Goal: Communication & Community: Ask a question

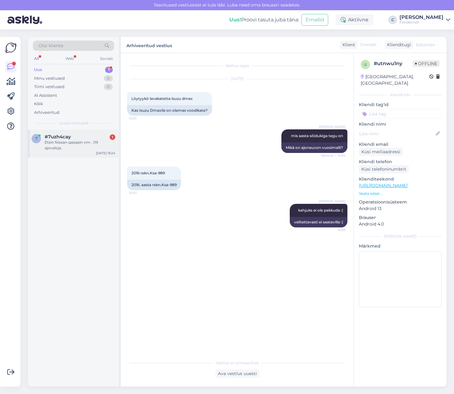
click at [78, 134] on div "7 #7uzh4cay 1 Etsin Nissan qasqain vm-. 09 ajovaloja. [DATE] 16:24" at bounding box center [73, 144] width 91 height 28
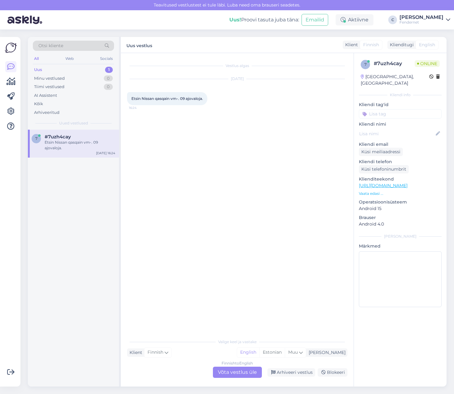
click at [226, 371] on div "Finnish to English Võta vestlus üle" at bounding box center [237, 371] width 49 height 11
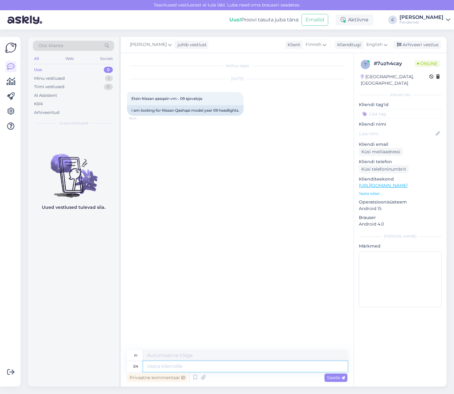
click at [221, 364] on textarea at bounding box center [245, 366] width 204 height 11
type textarea "Hi,"
type textarea "Hei,"
type textarea "Hi, do"
type textarea "Hei, tee"
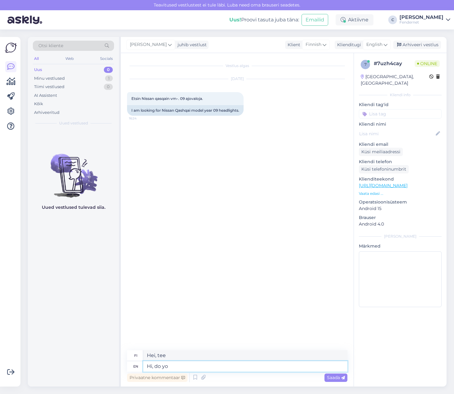
type textarea "Hi, do yo"
type textarea "Hei, [PERSON_NAME] on?"
type textarea "Hi, do you h"
type textarea "Hei, teetkö niin"
type textarea "Hi, do you have t"
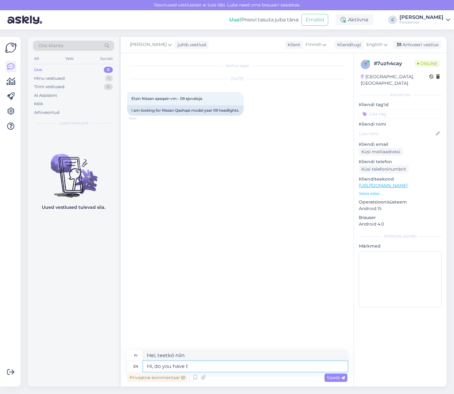
type textarea "Hei, onko sinulla"
type textarea "Hi, do you have the vin"
type textarea "Hei, onko sinulla viininpunainen"
type textarea "Hi, do you have the vin code f"
type textarea "Hei, onko sinulla VIN-koodia?"
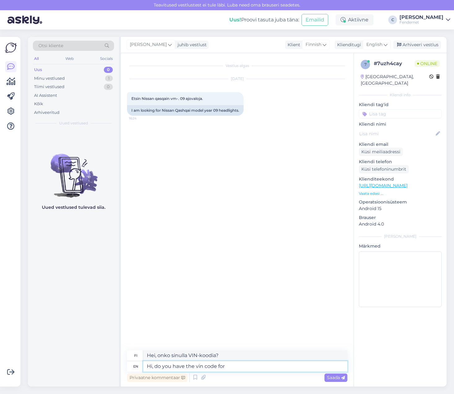
type textarea "Hi, do you have the vin code for t"
type textarea "Hei, onko sinulla merkin VIN-koodia?"
type textarea "Hi, do you have the vin code for the"
type textarea "Hei, onko sinulla auton valmistenumeroa?"
type textarea "Hi, do you have the vin code"
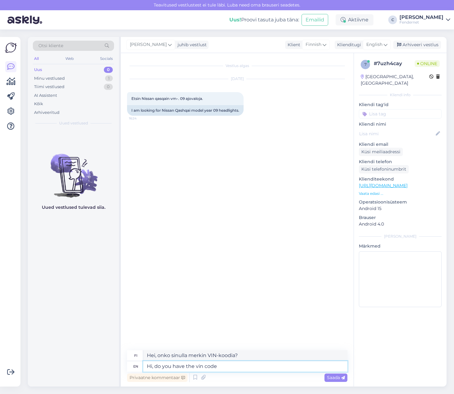
type textarea "Hei, onko sinulla VIN-koodia?"
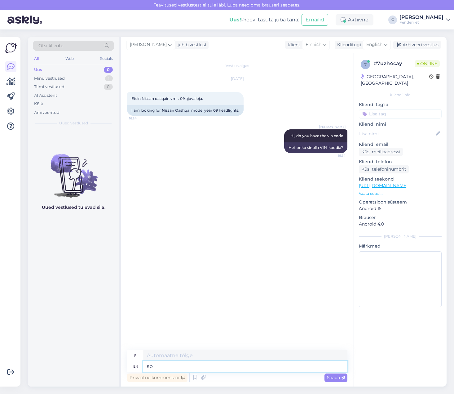
type textarea "sp"
type textarea "so w"
type textarea "niin"
type textarea "so wee"
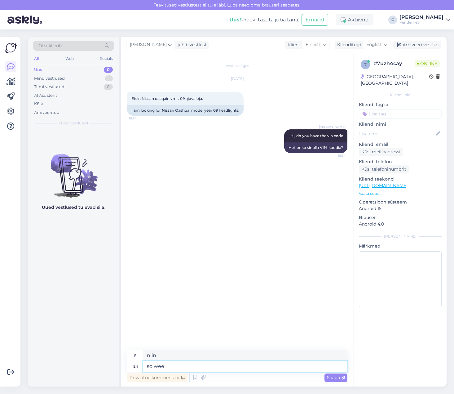
type textarea "niin pieni"
type textarea "so we c"
type textarea "joten me"
type textarea "so we can"
type textarea "jotta voimme"
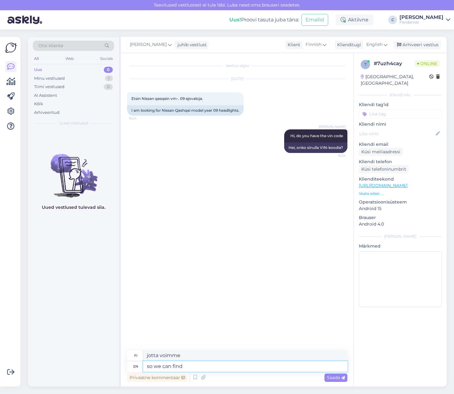
type textarea "so we can find"
type textarea "jotta voimme löytää"
type textarea "so we can find the direct"
type textarea "jotta voimme löytää suoran"
type textarea "so we can find the direct match"
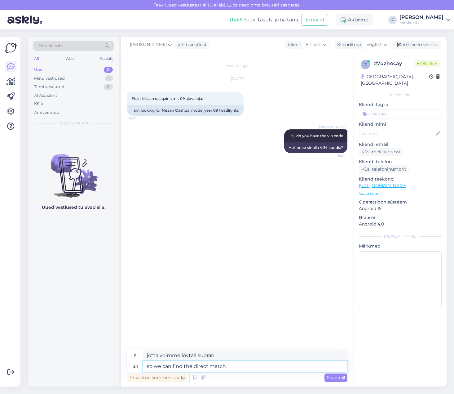
type textarea "jotta voimme löytää suoran osuman"
type textarea "so we can find the direct match for you r"
type textarea "jotta voimme löytää sinulle täydellisen osuman"
type textarea "so we can find the direct match for your car,"
type textarea "jotta voimme löytää autollesi täydellisen vastineen,"
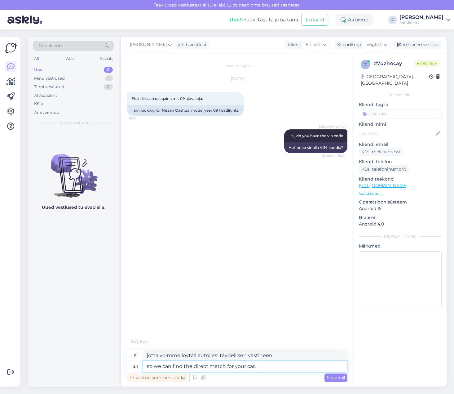
type textarea "so we can find the direct match for your car"
type textarea "jotta voimme löytää täydellisen osuman autoosi"
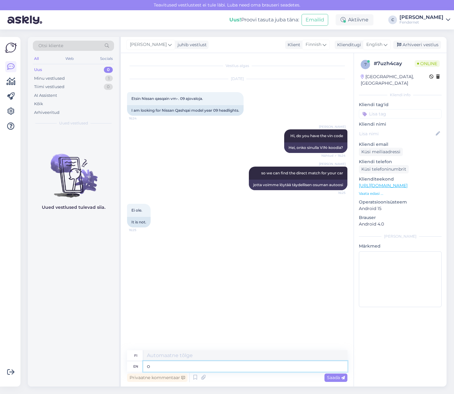
type textarea "ok"
type textarea "okei"
type textarea "ok i"
type textarea "okei minä"
type textarea "ok i can"
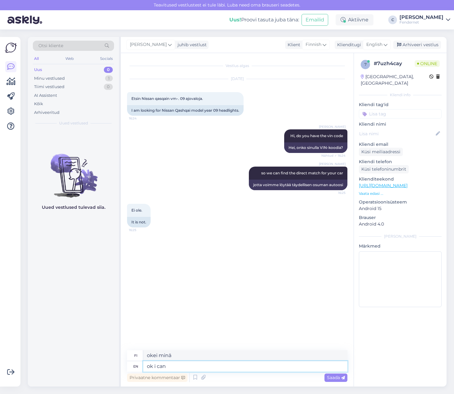
type textarea "okei, voin"
type textarea "ok i can check i"
type textarea "okei, voin tarkistaa"
type textarea "ok i can check if"
type textarea "okei voin tarkistaa [PERSON_NAME]"
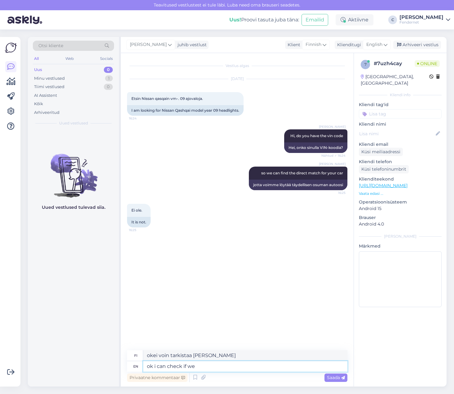
type textarea "ok i can check if we h"
type textarea "okei, voin tarkistaa, [PERSON_NAME] me"
type textarea "ok i can check if we have an"
type textarea "okei, voin tarkistaa, [PERSON_NAME] meillä on"
type textarea "ok i can check if we have anything"
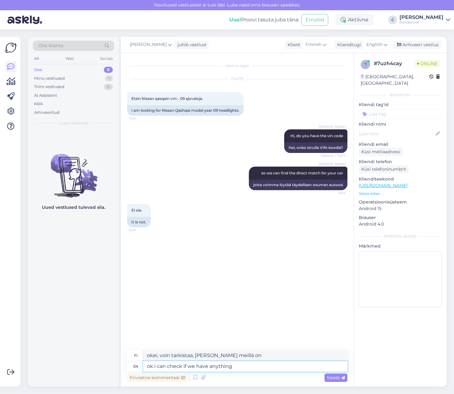
type textarea "okei, voin tarkistaa, onko meillä mitään"
type textarea "ok i can check if we have anything, b"
type textarea "okei, voin tarkistaa, onko meillä mitään."
type textarea "ok i can check if we have anything, but"
type textarea "okei, voin tarkistaa, onko meillä mitään, mutta"
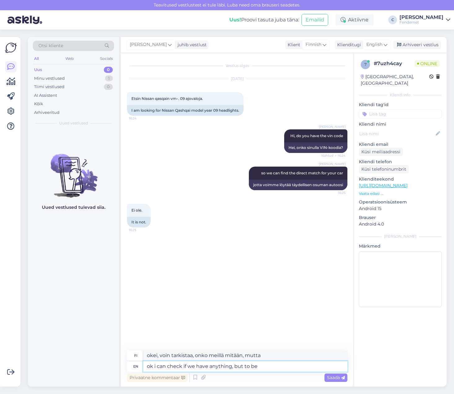
type textarea "ok i can check if we have anything, but to be s"
type textarea "okei, voin tarkistaa, onko meillä mitään, mutta ollakseni"
type textarea "ok i can check if we have anything, but to be sure i"
type textarea "okei, voin tarkistaa [PERSON_NAME] meillä on jotain, mutta varmuuden vuoksi"
type textarea "ok i can check if we have anything, but to be sure it"
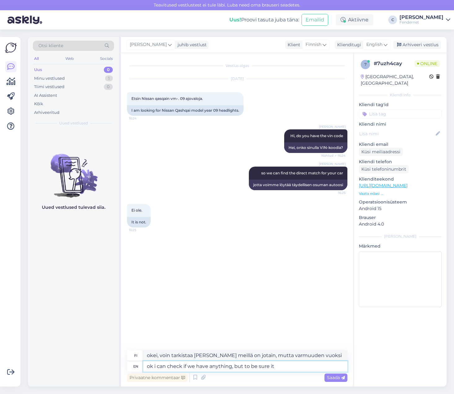
type textarea "okei, voin tarkistaa, onko meillä mitään, mutta varmistaakseni sen"
type textarea "ok i can check if we have anything, but to be sure it fits ,"
type textarea "okei, voin tarkistaa [PERSON_NAME] meillä on jotain, mutta varmistaakseni [PERS…"
type textarea "ok i can check if we have anything, but to be sure it fits, w"
type textarea "Voin tarkistaa, onko meillä mitään, mutta varmistaakseni, [PERSON_NAME] se sopi…"
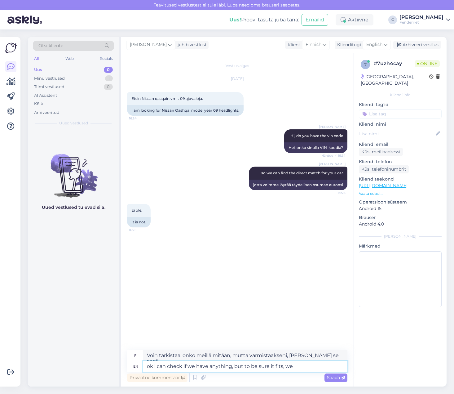
type textarea "ok i can check if we have anything, but to be sure it fits, we"
type textarea "okei, voin tarkistaa, onko meillä mitään, mutta varmistaaksemme, [PERSON_NAME] …"
type textarea "ok i can check if we have anything, but to be sure it fits, we should c"
type textarea "okei, voin tarkistaa, onko meillä mitään, mutta varmistaaksemme, [PERSON_NAME] …"
type textarea "ok i can check if we have anything, but to be sure it fits, we should check th"
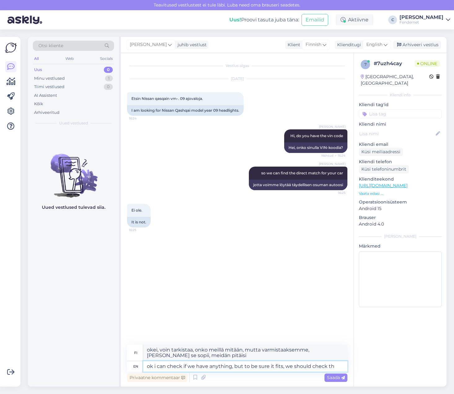
type textarea "okei, voin tarkistaa [PERSON_NAME] meillä on jotain, mutta varmistaaksemme [PER…"
type textarea "ok i can check if we have anything, but to be sure it fits, we should check the…"
type textarea "okei, voin tarkistaa, onko meillä mitään, mutta varmistaaksemme, [PERSON_NAME] …"
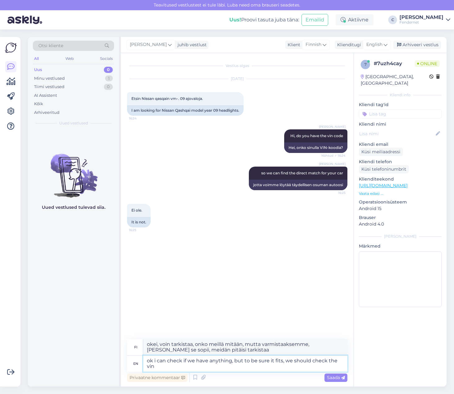
type textarea "ok i can check if we have anything, but to be sure it fits, we should check the…"
type textarea "okei, voin tarkistaa [PERSON_NAME] meillä on mitään, mutta varmistaaksemme [PER…"
type textarea "ok i can check if we have anything, but to be sure it fits, we should check the…"
type textarea "okei, voin tarkistaa [PERSON_NAME] meillä on mitään, mutta varmistaaksemme [PER…"
type textarea "ok i can check if we have anything, but to be sure it fits, we should check the…"
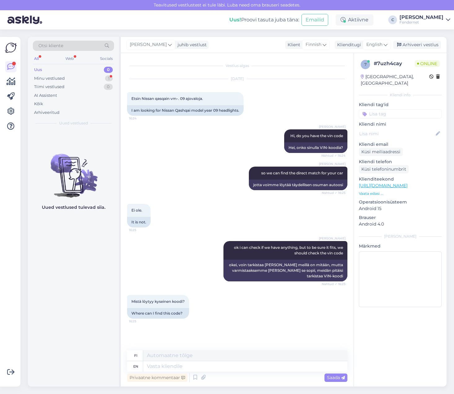
click at [199, 360] on div "fi" at bounding box center [237, 355] width 220 height 11
click at [197, 365] on textarea at bounding box center [245, 366] width 204 height 11
type textarea "it"
type textarea "se"
type textarea "it should"
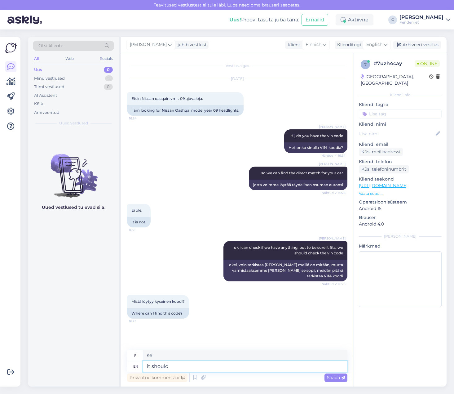
type textarea "sen pitäisi"
type textarea "it should be i"
type textarea "sen pitäisi olla"
type textarea "it should be in"
type textarea "sen pitäisi olla sisällä"
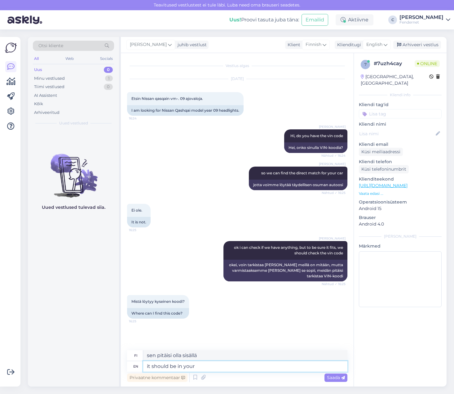
type textarea "it should be in your"
type textarea "sen pitäisi olla sinun"
type textarea "it should be in your car"
type textarea "sen pitäisi olla autossasi"
type textarea "it should be in your car documents"
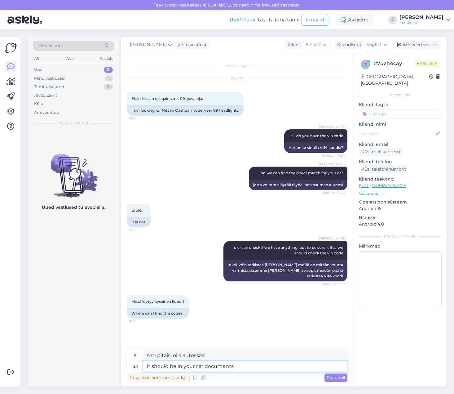
type textarea "sen pitäisi olla autosi papereissa"
type textarea "it should be in your car documents, or"
type textarea "sen pitäisi olla autosi papereissa tai"
type textarea "it should be in your car documents, or its"
type textarea "sen pitäisi olla autosi papereissa tai sen"
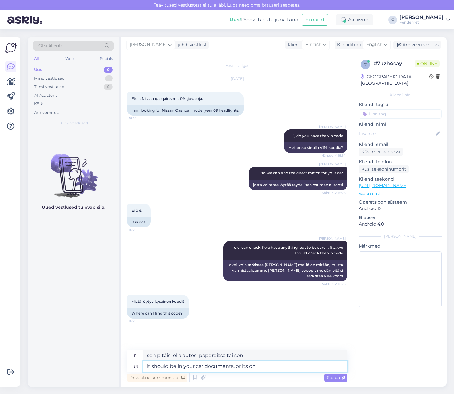
type textarea "it should be in your car documents, or its on t"
type textarea "Sen pitäisi olla autosi papereissa tai siinä"
type textarea "it should be in your car documents, or its on the w"
type textarea "Sen pitäisi olla autosi papereissa tai siinä."
type textarea "it should be in your car documents, or its on the windshield o"
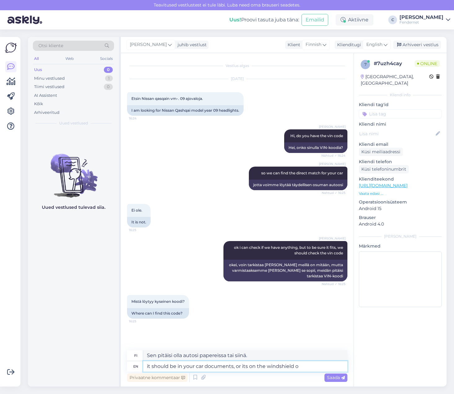
type textarea "Sen pitäisi olla autosi papereissa tai tuulilasissa"
type textarea "it should be in your car documents, or its on the windshield of some"
type textarea "Sen pitäisi olla autosi papereissa tai joidenkin tuulilasissa"
type textarea "it should be in your car documents, or its on the windshield of some car m"
type textarea "Sen pitäisi olla autosi papereissa tai jonkun auton tuulilasissa"
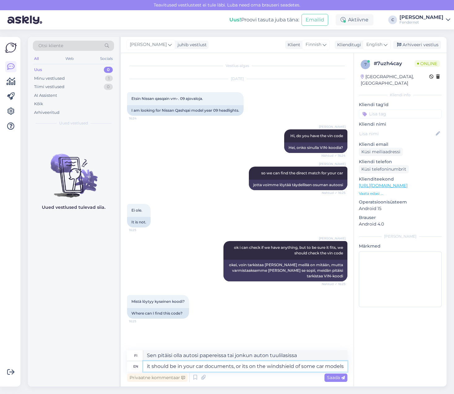
type textarea "it should be in your car documents, or its on the windshield of some car models"
type textarea "sen pitäisi olla autosi asiakirjoissa tai joidenkin automallien tuulilasissa"
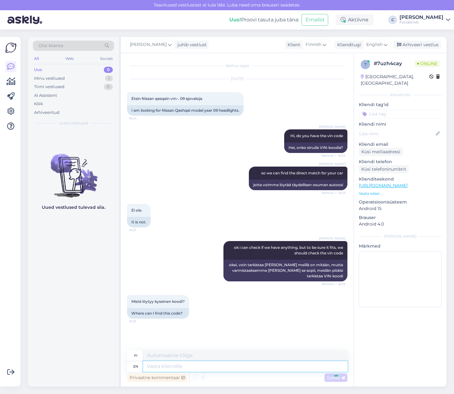
scroll to position [29, 0]
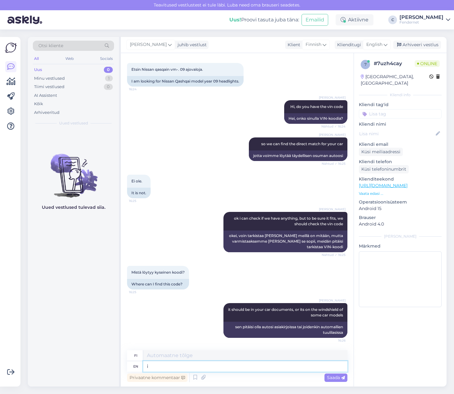
type textarea "i c"
type textarea "minä"
type textarea "i can"
type textarea "voin"
type textarea "i can c"
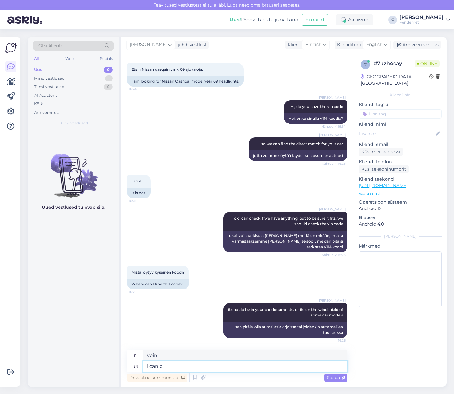
type textarea "voin c"
type textarea "do y"
type textarea "tehdä"
type textarea "do you ne"
type textarea "teetkö sinä"
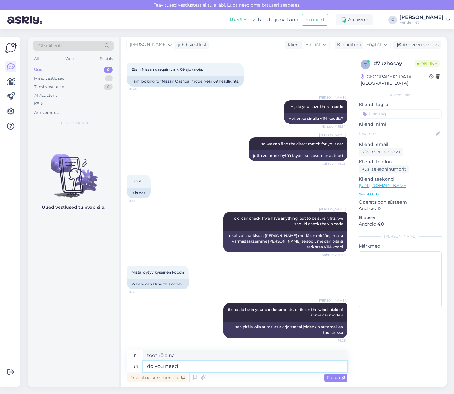
type textarea "do you need f"
type textarea "tarvitsetko"
type textarea "do you need both si"
type textarea "tarvitsetko molempia"
type textarea "do you need both sides?"
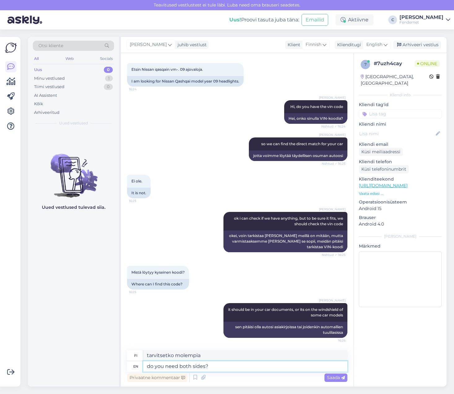
type textarea "tarvitsetko molemmat puolet?"
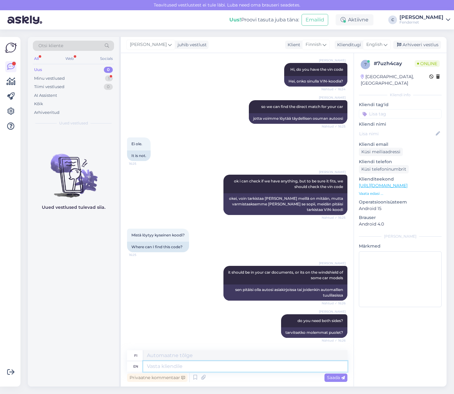
scroll to position [104, 0]
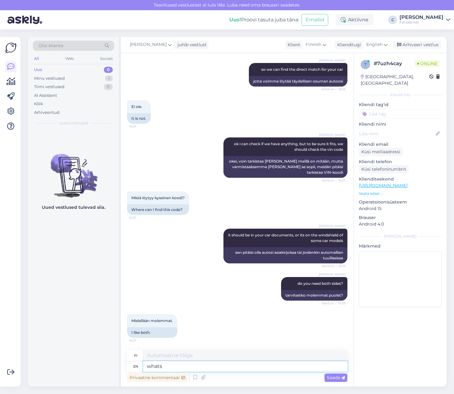
type textarea "whats"
type textarea "mitä"
type textarea "whats your"
type textarea "mikä sinun"
type textarea "whats your cars"
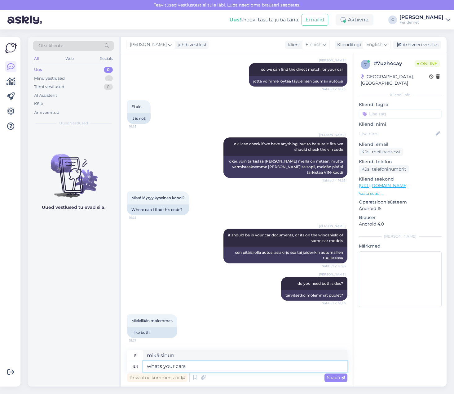
type textarea "mitkä ovat autosi"
type textarea "whats your cars registration"
type textarea "mikä on autosi rekisterinumero"
type textarea "whats your cars registration number?"
type textarea "mikä on autosi rekisterinumero?"
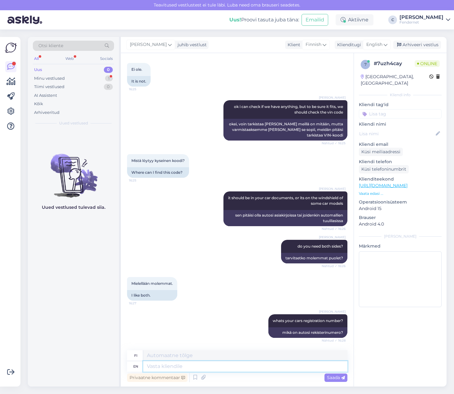
scroll to position [178, 0]
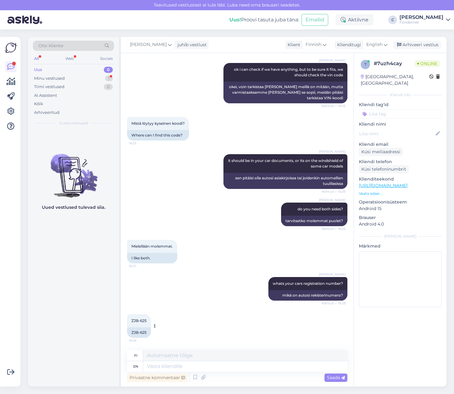
click at [136, 323] on div "ZJB-625 16:28" at bounding box center [139, 320] width 24 height 13
click at [141, 332] on div "ZJB-625" at bounding box center [139, 332] width 24 height 11
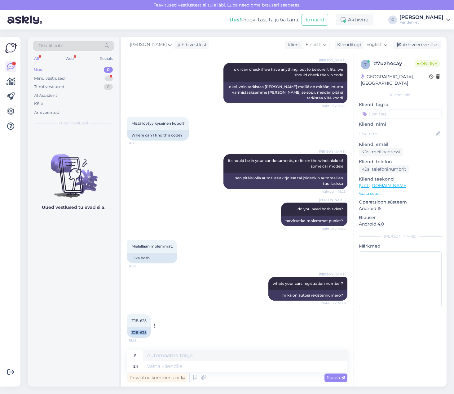
click at [141, 332] on div "ZJB-625" at bounding box center [139, 332] width 24 height 11
copy div "ZJB-625"
click at [210, 368] on textarea at bounding box center [245, 366] width 204 height 11
type textarea "we"
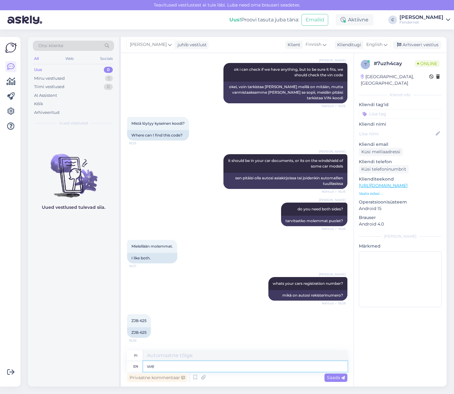
type textarea "me"
type textarea "we dont h"
type textarea "me emme"
type textarea "we dont have"
type textarea "meillä ei ole"
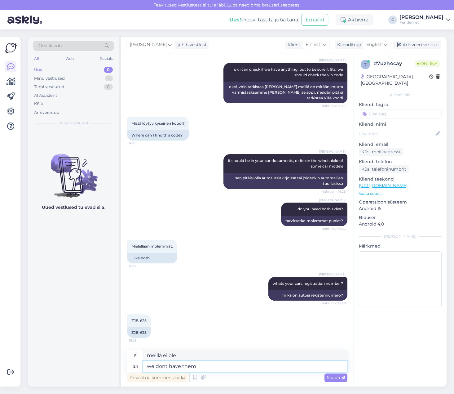
type textarea "we dont have them"
type textarea "meillä ei ole niitä"
type textarea "we dont have them in"
type textarea "meillä ei ole niitä sisällä"
type textarea "we dont have them in stock, b"
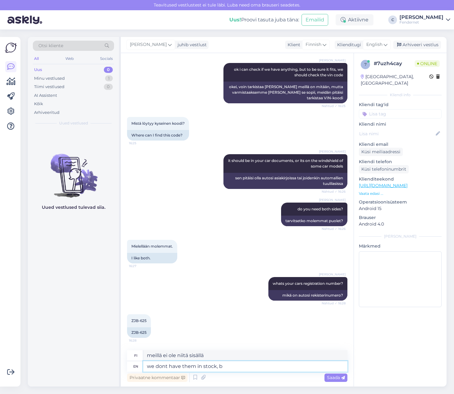
type textarea "meillä ei ole niitä varastossa,"
type textarea "we dont have them in stock, but i"
type textarea "Meillä ei ole niitä varastossa, mutta"
type textarea "we dont have them in stock, but i put"
type textarea "Meillä ei ole niitä varastossa, mutta laitoin"
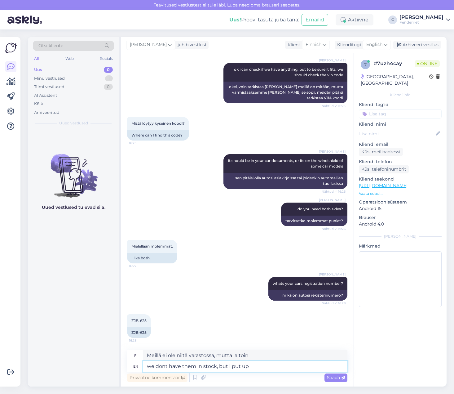
type textarea "we dont have them in stock, but i put up a"
type textarea "Meillä ei ole niitä varastossa, mutta laitoin niitä tilalle"
type textarea "we dont have them in stock, but i put up a"
type textarea "Meillä ei ole niitä varastossa, mutta laitoin sellaisen tilalle."
type textarea "we dont have them in stock, but i put up a inqury f"
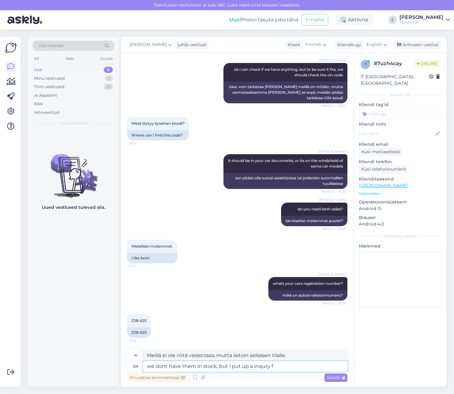
type textarea "Meillä ei ole niitä varastossa, mutta laitoin kyselyn."
type textarea "we dont have them in stock, but i put up a inqury for"
type textarea "Meillä ei ole niitä varastossa, mutta laitoin kyselyn niistä."
type textarea "we dont have them in stock, but i put up a inqury for our partners,"
type textarea "Meillä ei ole niitä varastossa, mutta tein kyselyn yhteistyökumppaneillemme."
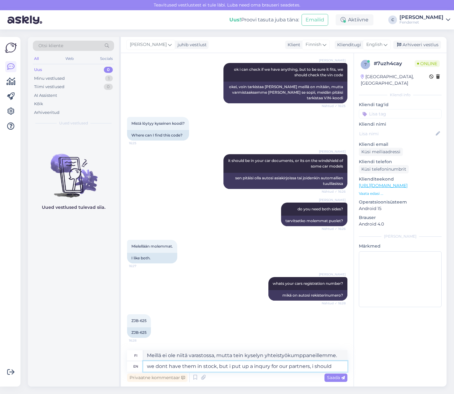
type textarea "we dont have them in stock, but i put up a inqury for our partners, i should g"
type textarea "Meillä ei ole niitä varastossa, mutta laitoin kyselyn yhteistyökumppaneillemme,…"
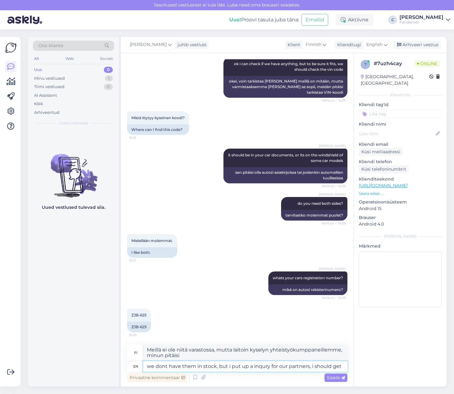
type textarea "we dont have them in stock, but i put up a inqury for our partners, i should ge…"
type textarea "Meillä ei ole niitä varastossa, mutta laitoin kyselyn yhteistyökumppaneillemme,…"
type textarea "we dont have them in stock, but i put up a inqury for our partners, i should ge…"
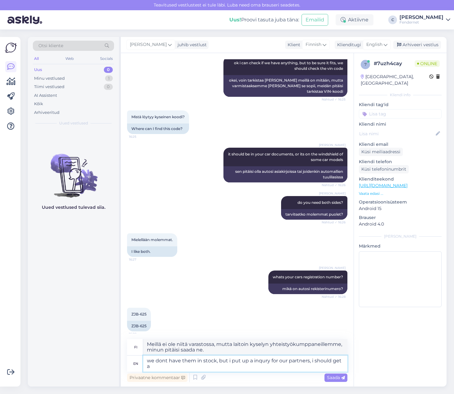
type textarea "Meillä ei ole niitä varastossa, mutta laitoin kyselyn yhteistyökumppaneillemme,…"
type textarea "we dont have them in stock, but i put up a inqury for our partners, i should ge…"
type textarea "Meillä ei ole niitä varastossa, mutta tein kyselyn yhteistyökumppaneillemme, mi…"
type textarea "we dont have them in stock, but i put up a inqury for our partners, i should ge…"
type textarea "Meillä ei ole niitä varastossa, mutta tein kyselyn yhteistyökumppaneillemme, mi…"
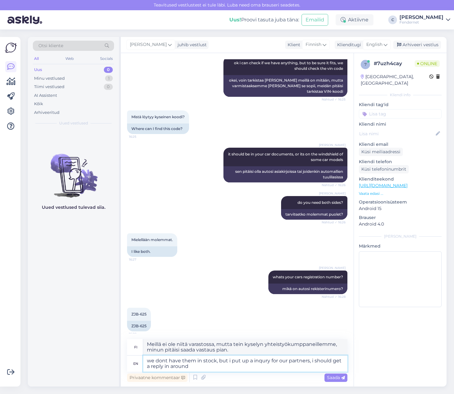
type textarea "we dont have them in stock, but i put up a inqury for our partners, i should ge…"
type textarea "Meillä ei ole niitä varastossa, mutta tein kyselyn kumppaneillemme, minun pitäi…"
type textarea "we dont have them in stock, but i put up a inqury for our partners, i should ge…"
type textarea "Meillä ei ole niitä varastossa, mutta tein kyselyn yhteistyökumppaneillemme, mi…"
type textarea "we dont have them in stock, but i put up a inqury for our partners, i should ge…"
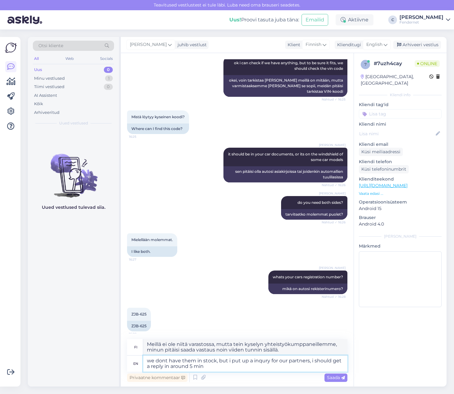
type textarea "Meillä ei ole niitä varastossa, mutta tein kyselyn yhteistyökumppaneillemme, mi…"
type textarea "we dont have them in stock, but i put up a inquiry for our partners, i should g…"
type textarea "Meillä ei ole niitä varastossa, mutta tein kyselyn yhteistyökumppaneillemme, ja…"
click at [250, 364] on textarea "we dont have them in stock, but i put up a inquiry for our partners, i should g…" at bounding box center [245, 363] width 204 height 16
type textarea "we dont have them in stock, but i put up a inquiry for our partners, i should g…"
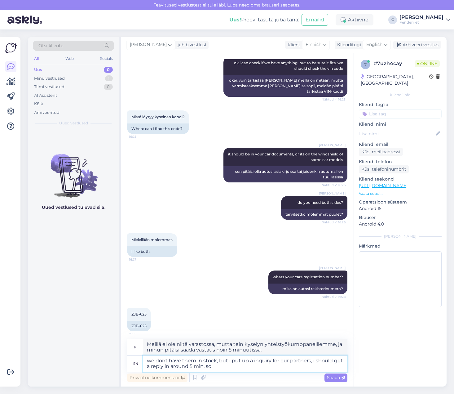
type textarea "Meillä ei ole niitä varastossa, mutta tein kyselyn yhteistyökumppaneillemme, ja…"
type textarea "we dont have them in stock, but i put up a inquiry for our partners, i should g…"
type textarea "Meillä ei ole niitä varastossa, mutta tein kyselyn yhteistyökumppaneillemme, mi…"
type textarea "we dont have them in stock, but i put up a inquiry for our partners, i should g…"
type textarea "Meillä ei ole niitä varastossa, mutta tein kyselyn yhteistyökumppaneillemme. Sa…"
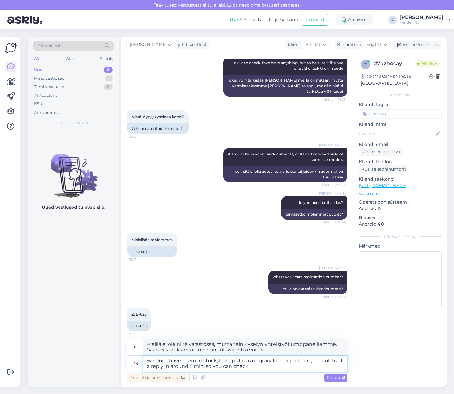
type textarea "we dont have them in stock, but i put up a inquiry for our partners, i should g…"
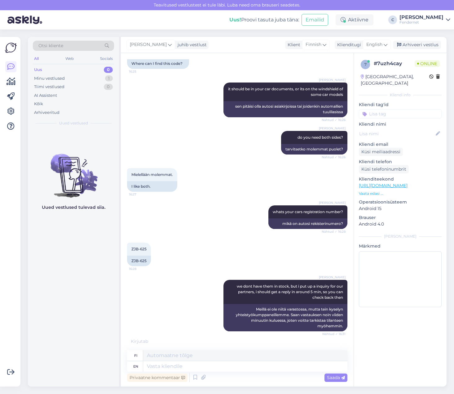
scroll to position [280, 0]
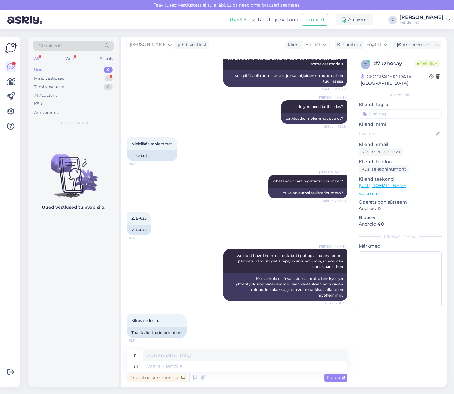
click at [42, 71] on div "Uus" at bounding box center [38, 70] width 8 height 6
click at [62, 79] on div "Minu vestlused" at bounding box center [49, 78] width 31 height 6
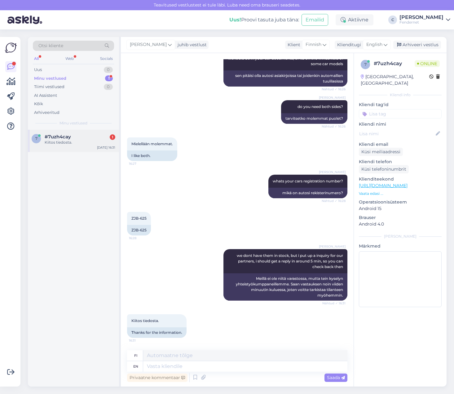
click at [70, 144] on div "Kiitos tiedosta." at bounding box center [80, 142] width 71 height 6
click at [208, 368] on textarea at bounding box center [245, 366] width 204 height 11
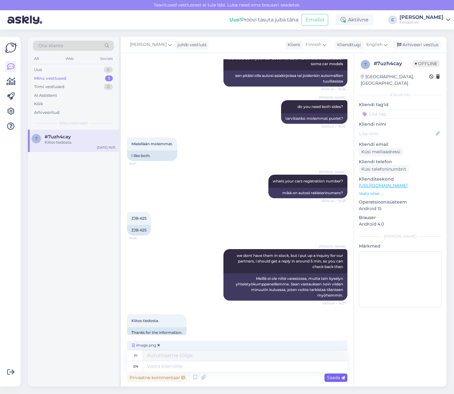
click at [333, 374] on div "Saada" at bounding box center [336, 377] width 23 height 8
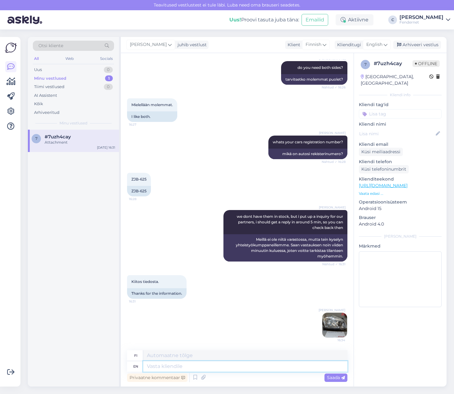
click at [239, 364] on textarea at bounding box center [245, 366] width 204 height 11
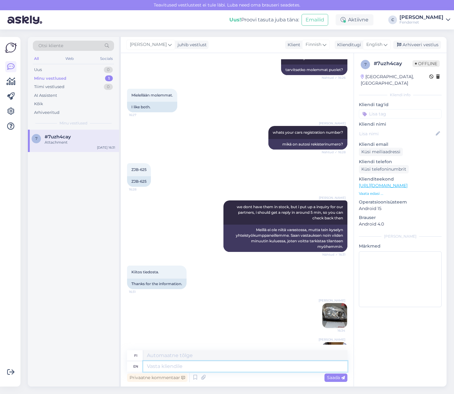
scroll to position [358, 0]
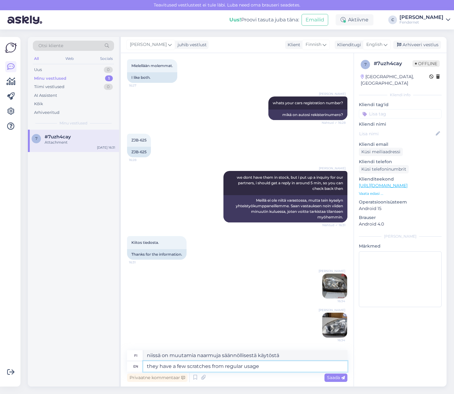
click at [279, 368] on textarea "they have a few scratches from regular usage" at bounding box center [245, 366] width 204 height 11
click at [269, 364] on textarea "they have a few scratches from regular usage," at bounding box center [245, 366] width 204 height 11
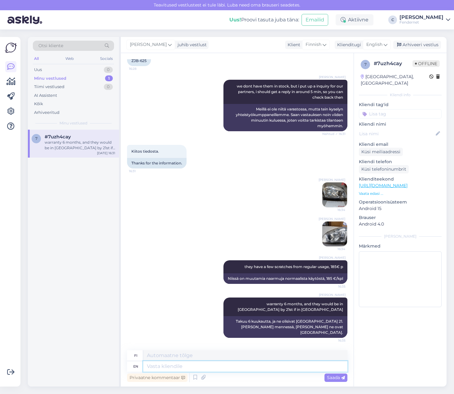
scroll to position [487, 0]
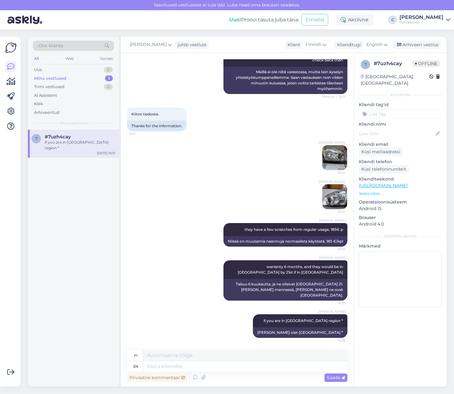
click at [335, 164] on img at bounding box center [334, 157] width 25 height 25
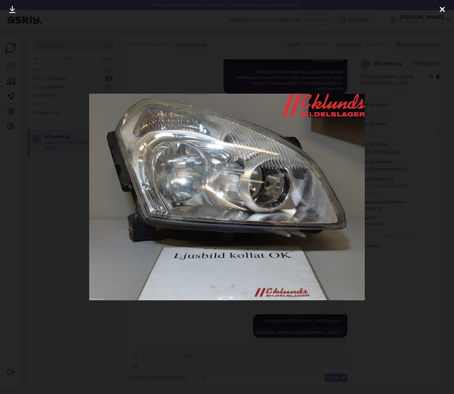
click at [447, 10] on div at bounding box center [442, 10] width 12 height 20
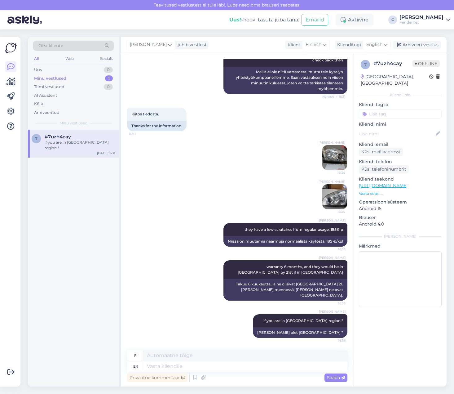
click at [323, 199] on img at bounding box center [334, 196] width 25 height 25
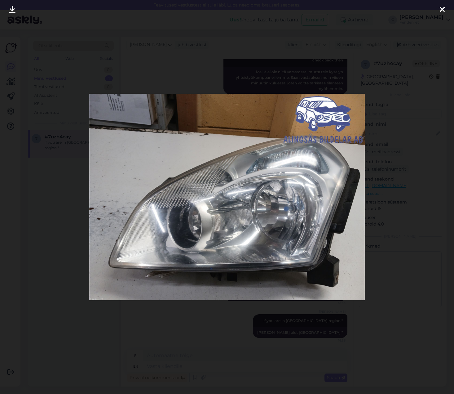
click at [446, 4] on div at bounding box center [442, 10] width 12 height 20
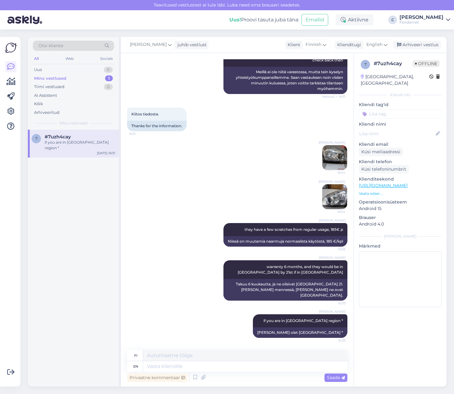
drag, startPoint x: 221, startPoint y: 199, endPoint x: 220, endPoint y: 205, distance: 6.6
click at [221, 199] on div "[PERSON_NAME] 16:34" at bounding box center [237, 196] width 220 height 39
click at [252, 364] on textarea at bounding box center [245, 366] width 204 height 11
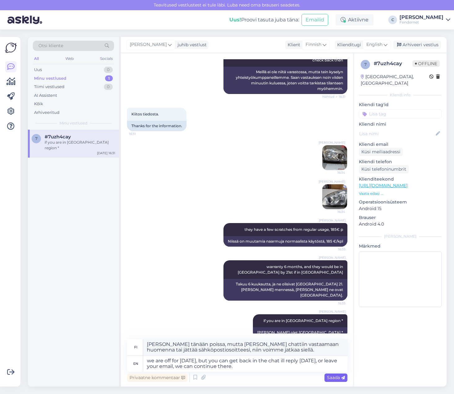
click at [332, 376] on span "Saada" at bounding box center [336, 377] width 18 height 6
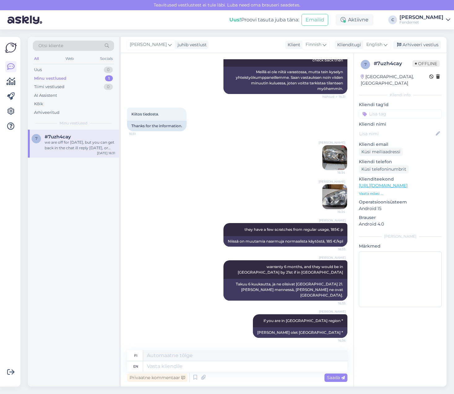
scroll to position [541, 0]
